Goal: Task Accomplishment & Management: Use online tool/utility

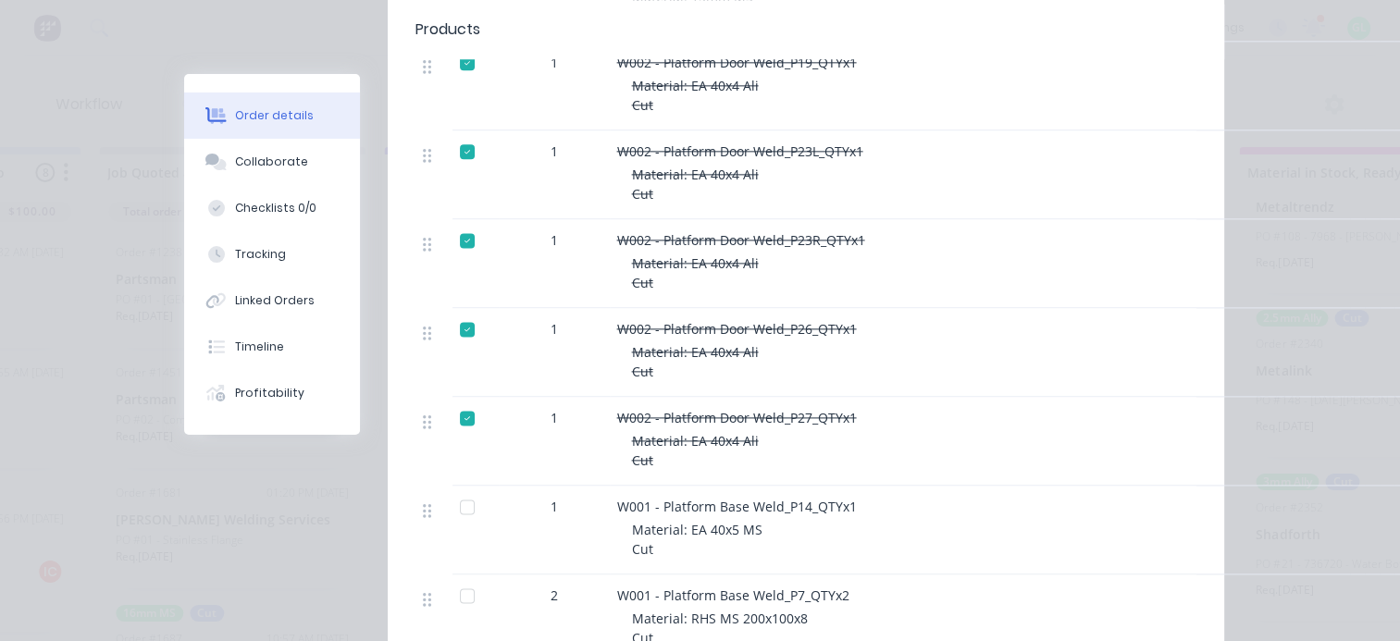
scroll to position [2407, 0]
click at [457, 490] on div at bounding box center [467, 506] width 37 height 37
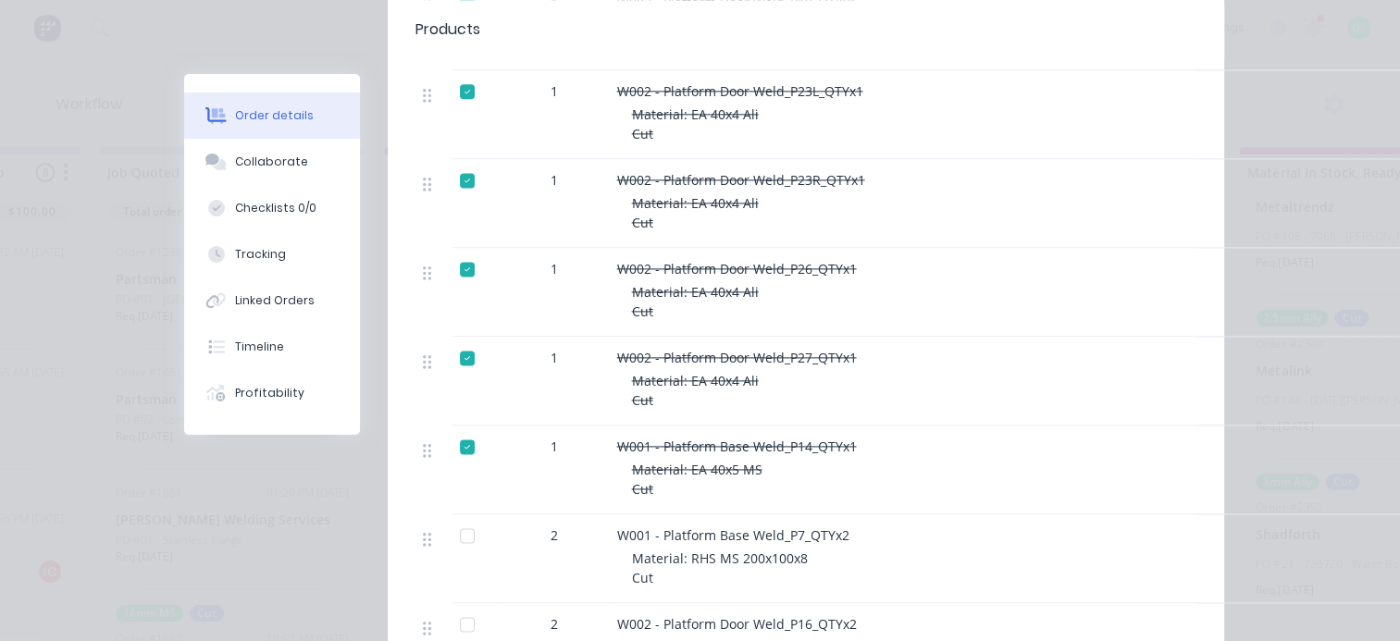
scroll to position [2499, 0]
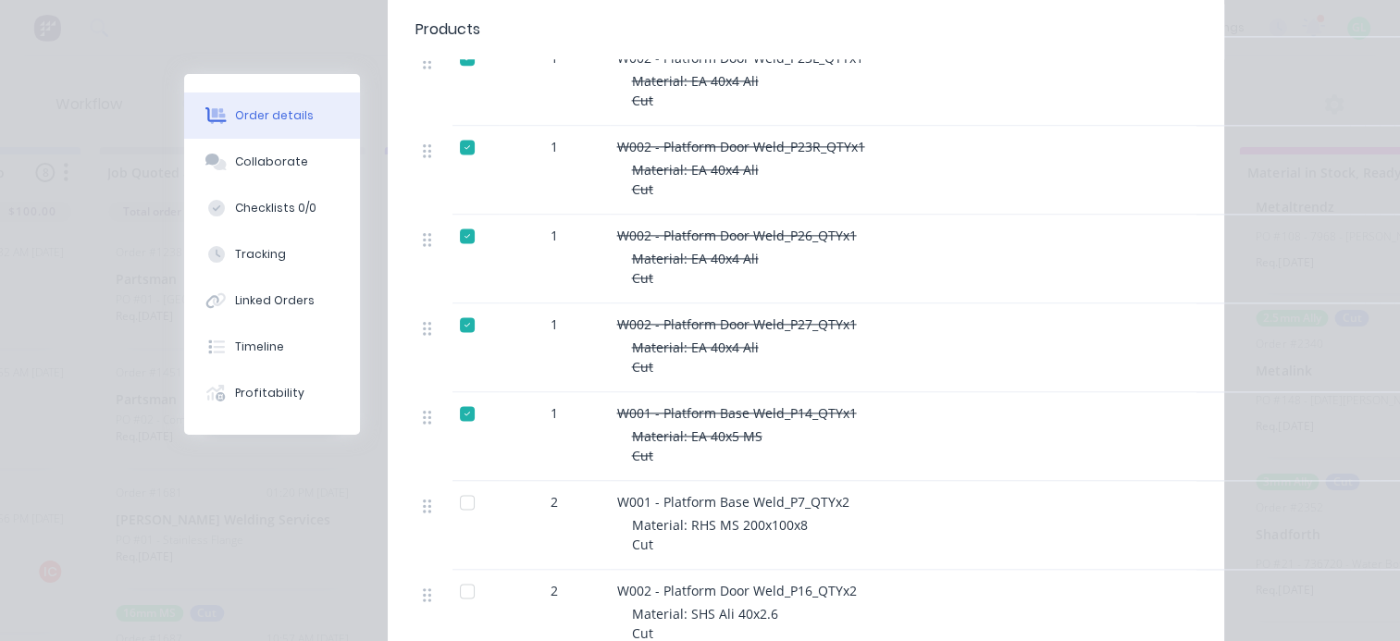
click at [465, 484] on div at bounding box center [467, 502] width 37 height 37
click at [456, 577] on div at bounding box center [467, 591] width 37 height 37
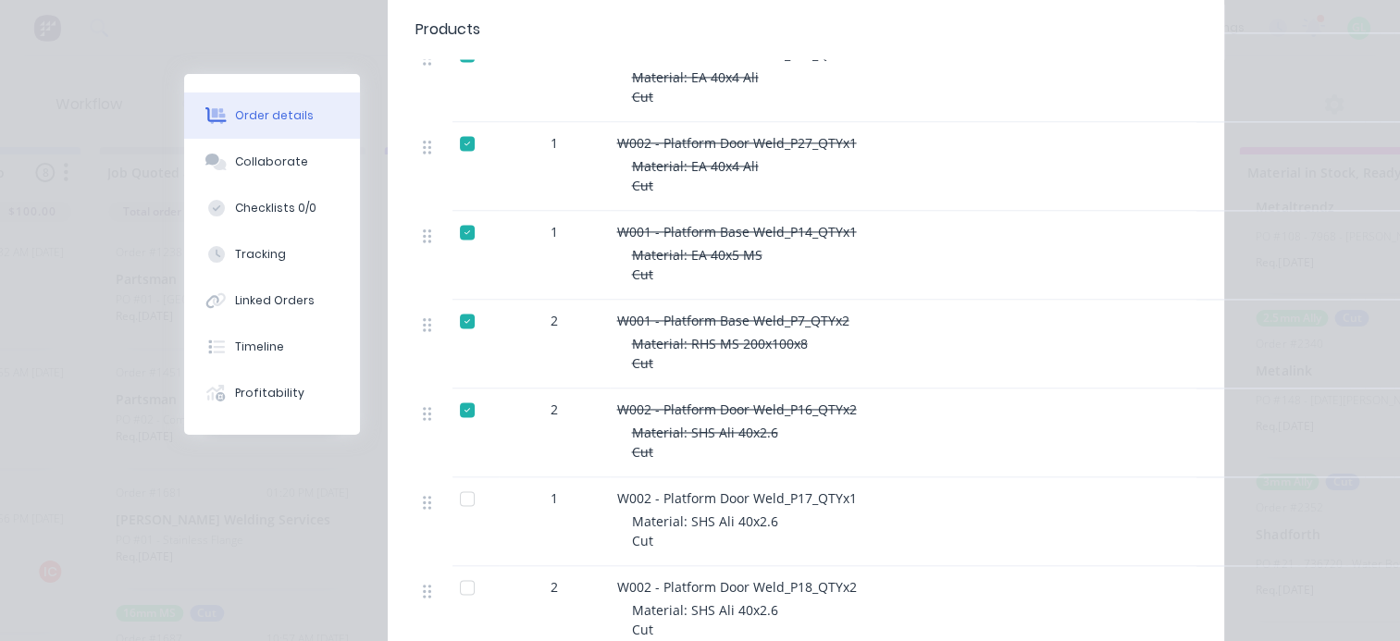
scroll to position [2684, 0]
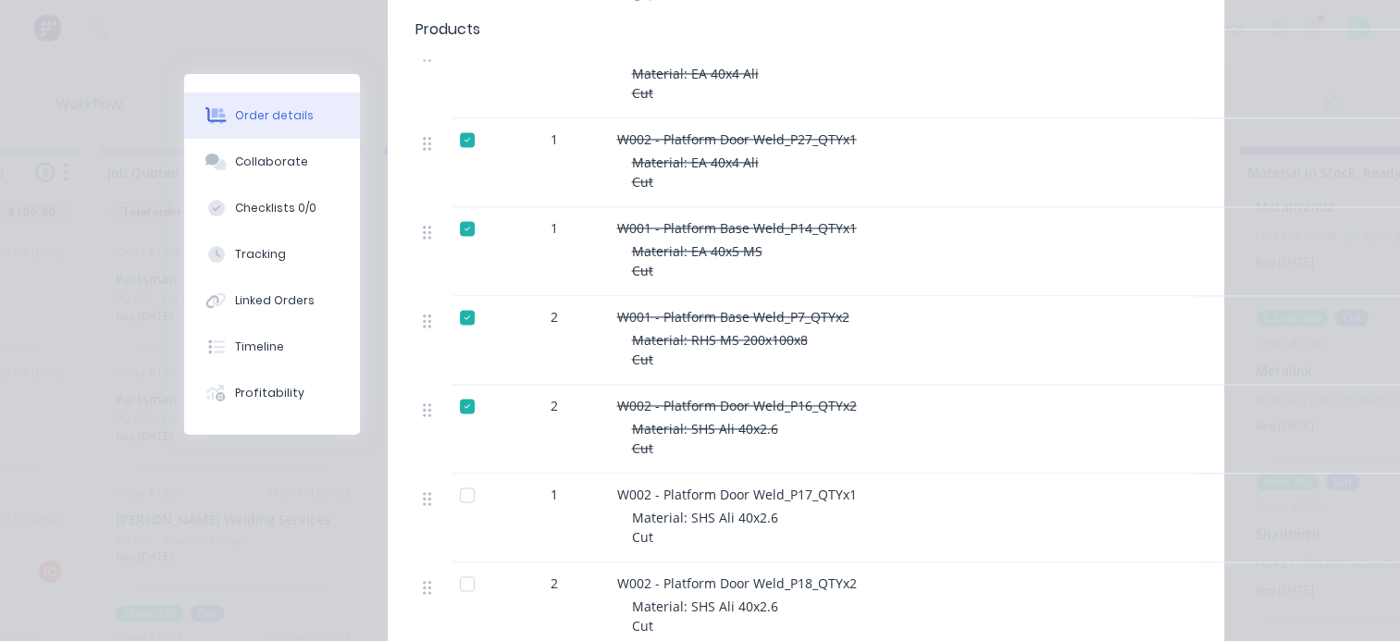
click at [459, 481] on div at bounding box center [467, 495] width 37 height 37
click at [456, 566] on div at bounding box center [467, 584] width 37 height 37
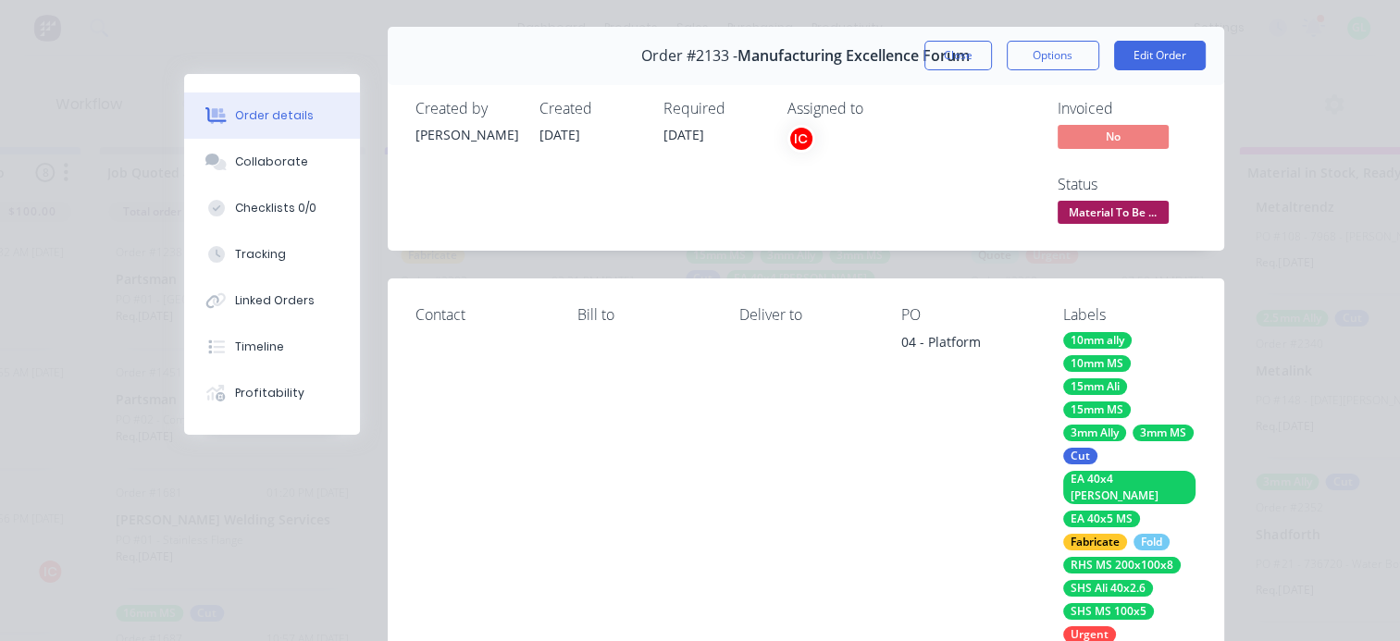
scroll to position [93, 0]
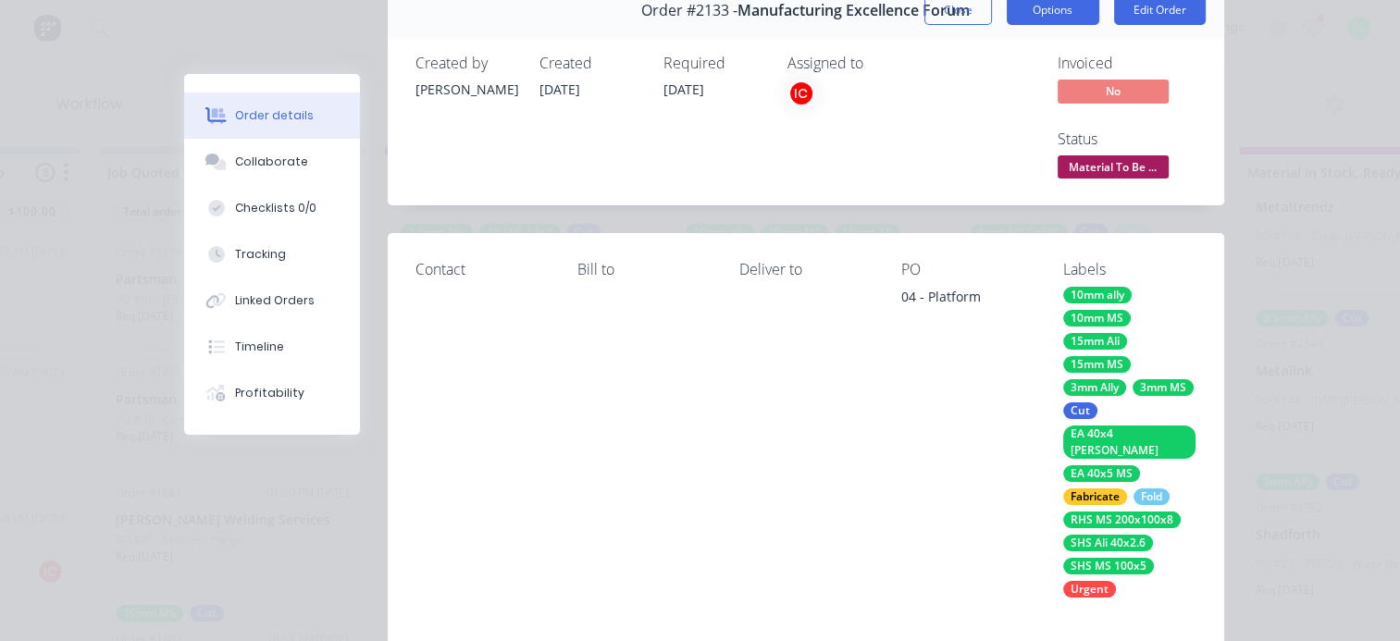
click at [1051, 17] on button "Options" at bounding box center [1053, 10] width 93 height 30
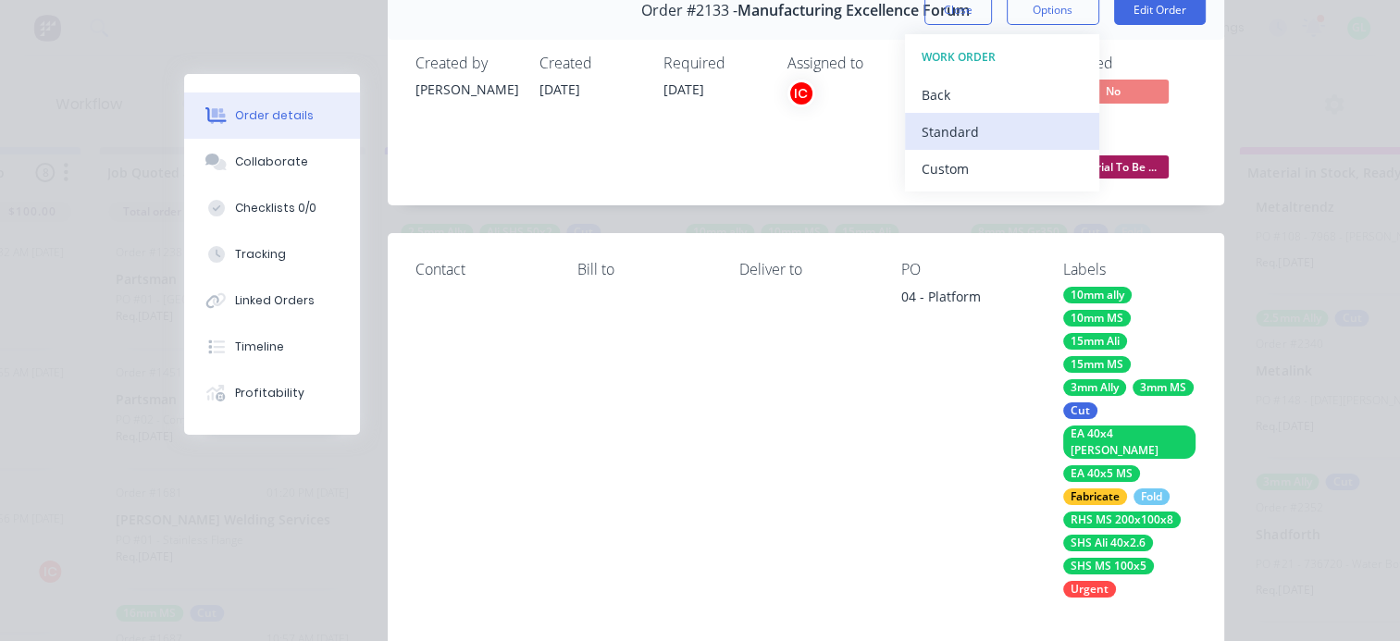
click at [985, 123] on div "Standard" at bounding box center [1002, 131] width 161 height 27
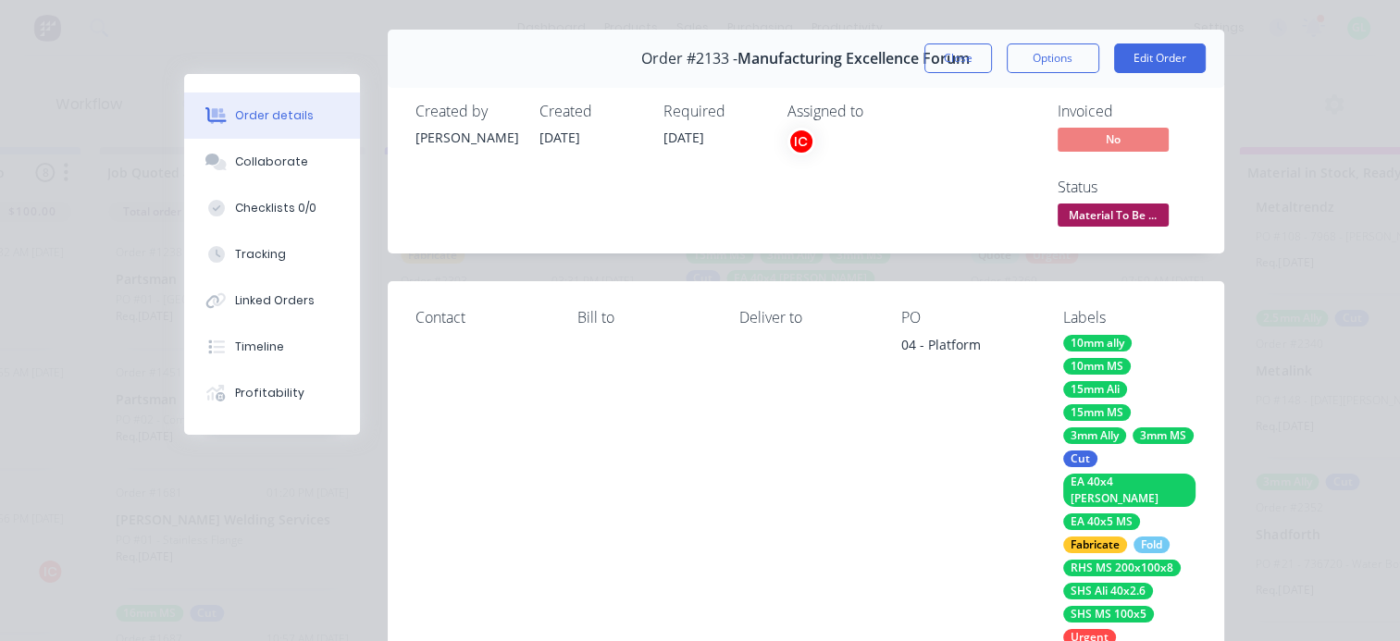
scroll to position [0, 0]
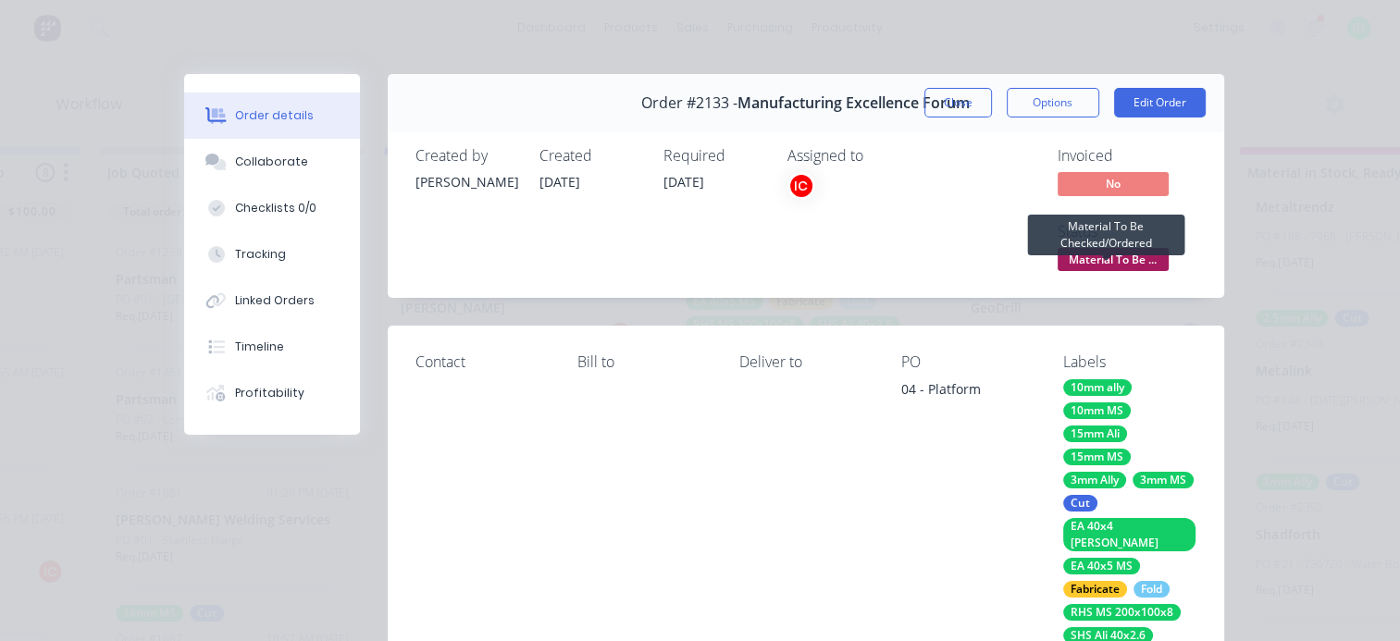
click at [1121, 255] on span "Material To Be ..." at bounding box center [1113, 259] width 111 height 23
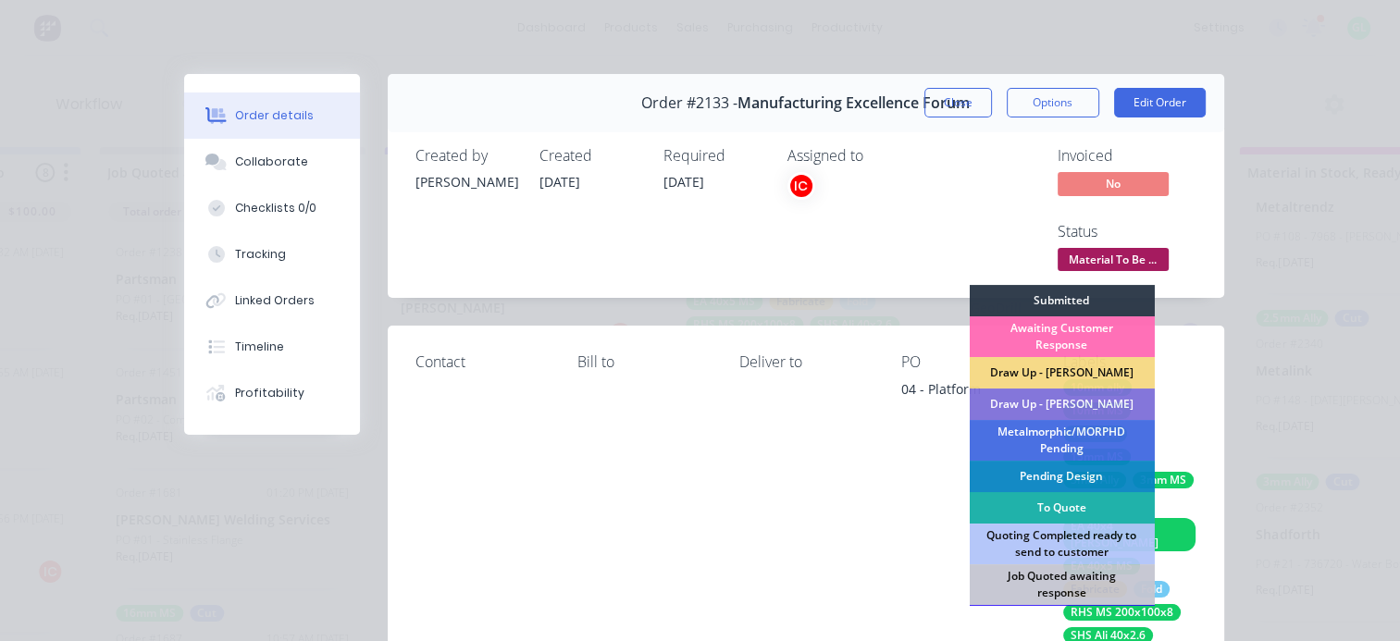
scroll to position [278, 0]
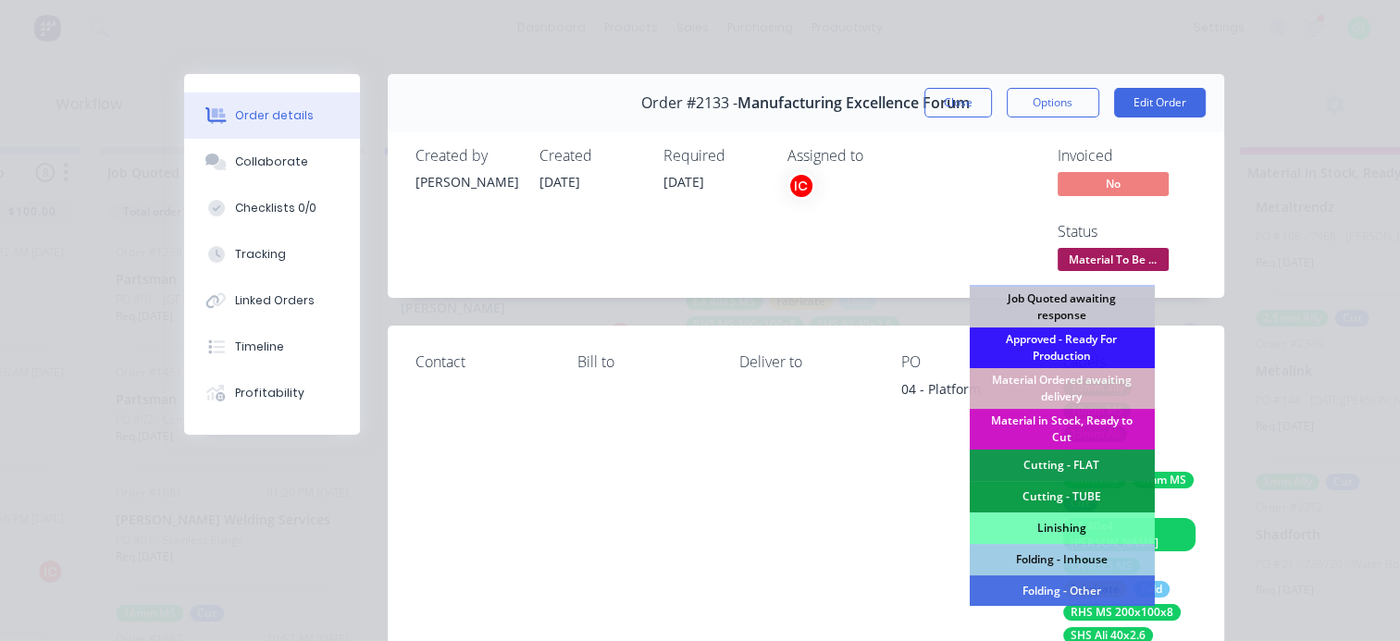
click at [1059, 467] on div "Cutting - FLAT" at bounding box center [1061, 465] width 185 height 31
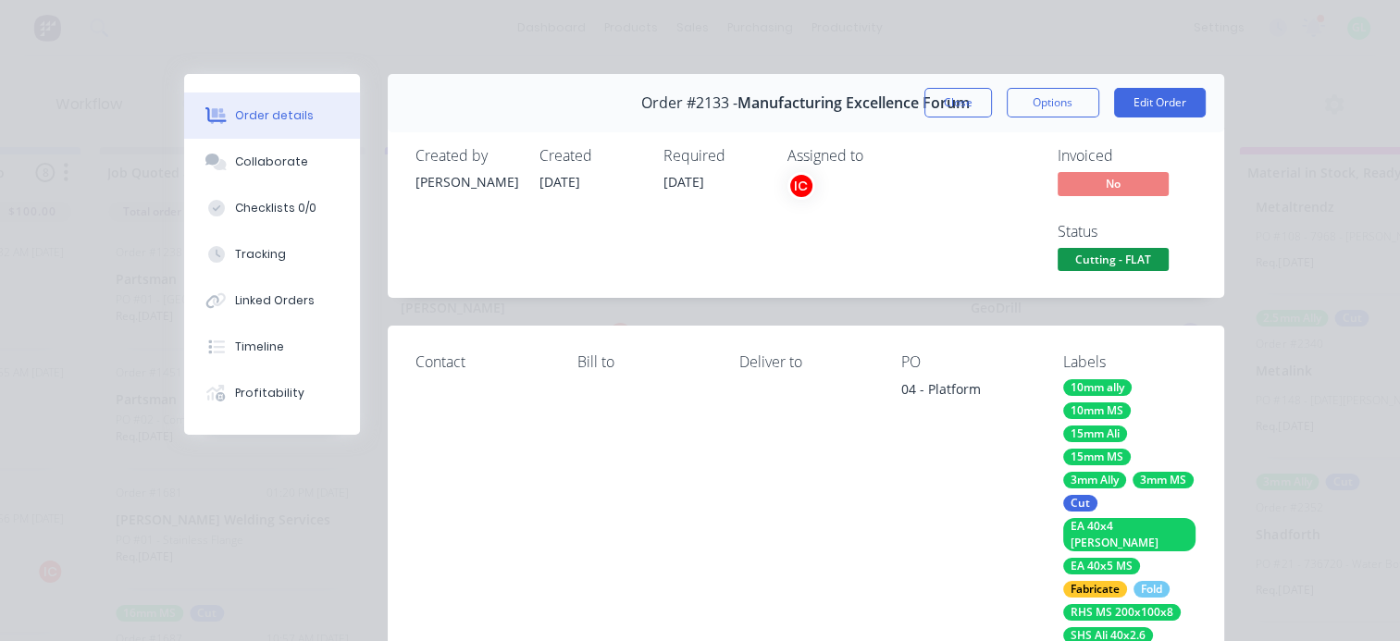
click at [964, 102] on button "Close" at bounding box center [959, 103] width 68 height 30
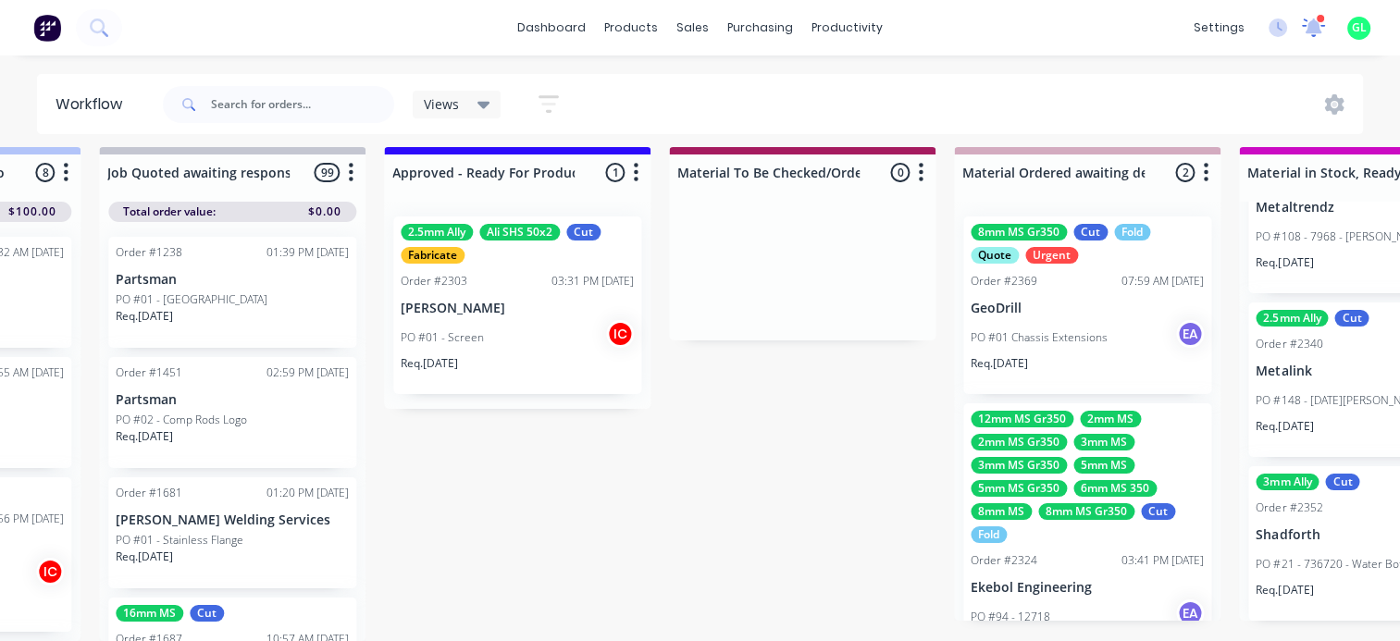
click at [1313, 30] on icon at bounding box center [1314, 26] width 17 height 15
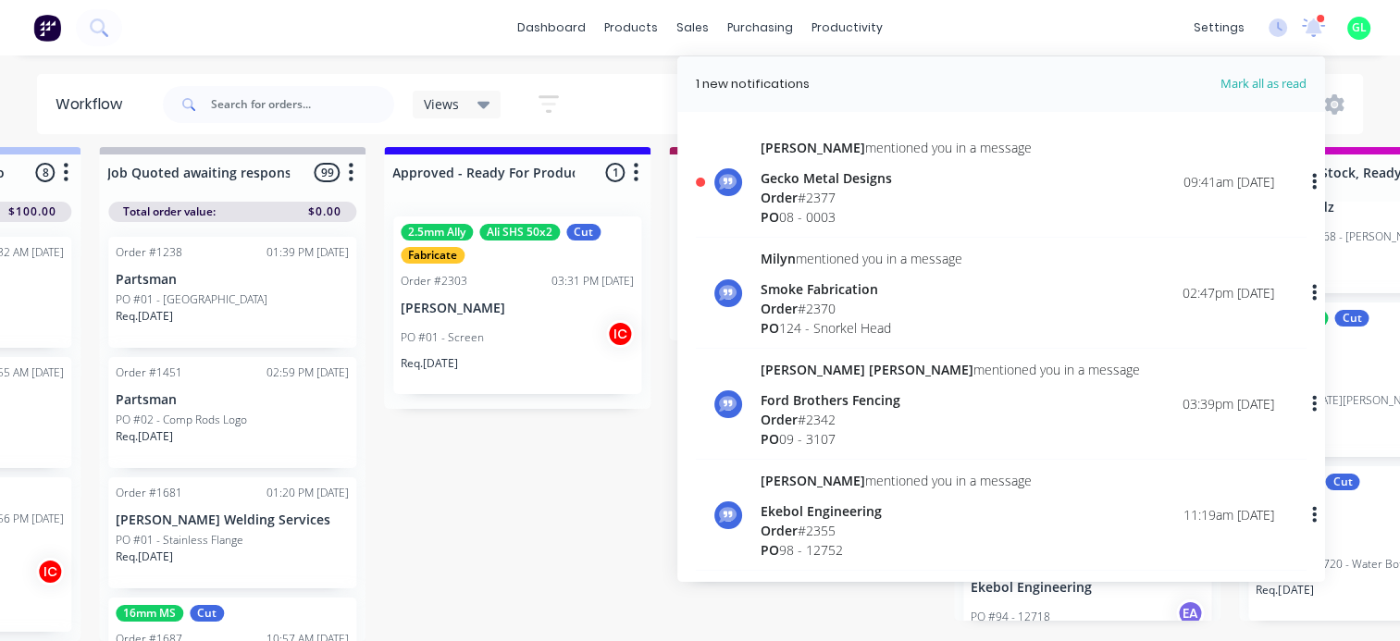
click at [877, 202] on div "Order # 2377" at bounding box center [896, 197] width 271 height 19
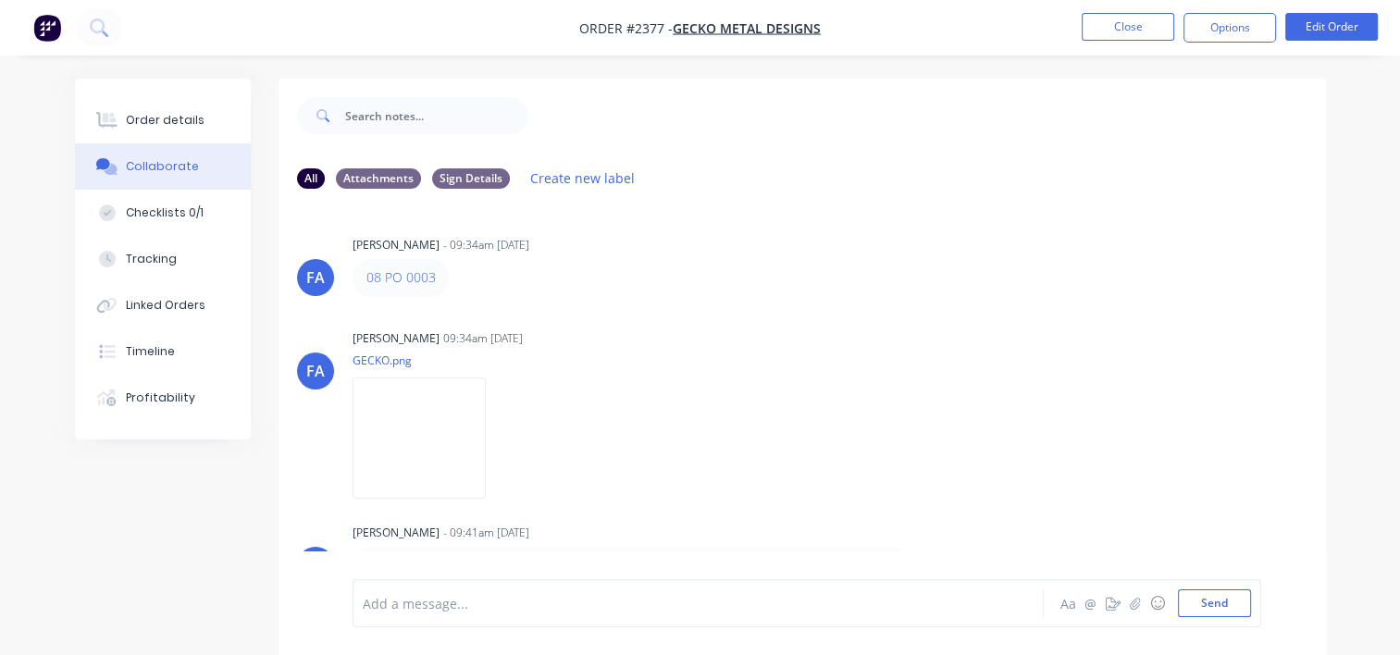
click at [1129, 43] on nav "Order #2377 - Gecko Metal Designs Close Options Edit Order" at bounding box center [700, 28] width 1400 height 56
click at [1144, 16] on button "Close" at bounding box center [1128, 27] width 93 height 28
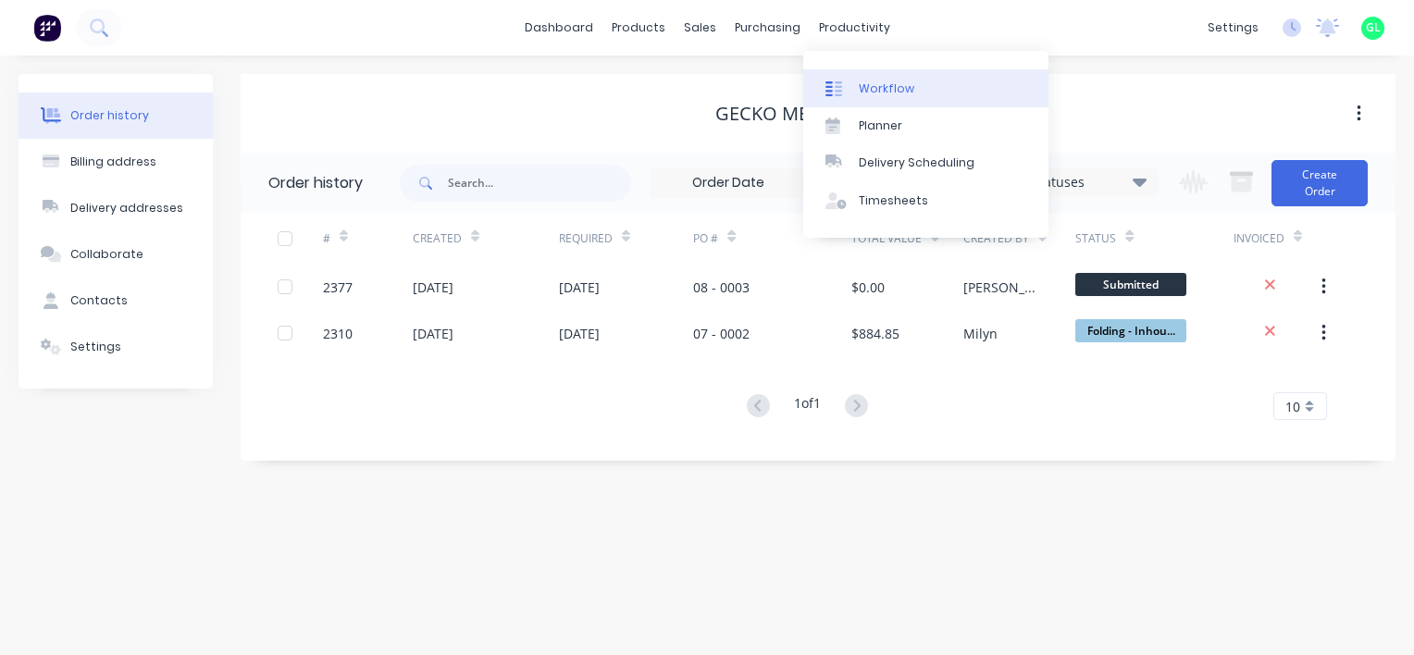
click at [879, 83] on div "Workflow" at bounding box center [887, 89] width 56 height 17
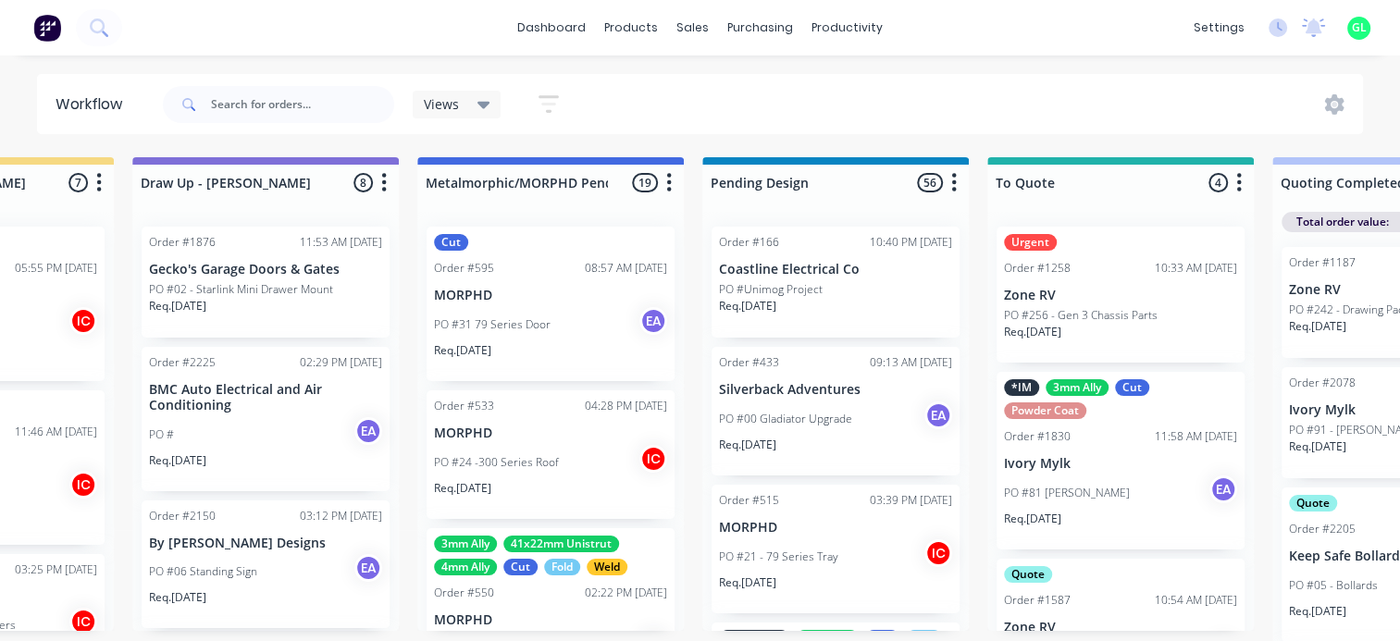
scroll to position [0, 833]
